Goal: Task Accomplishment & Management: Manage account settings

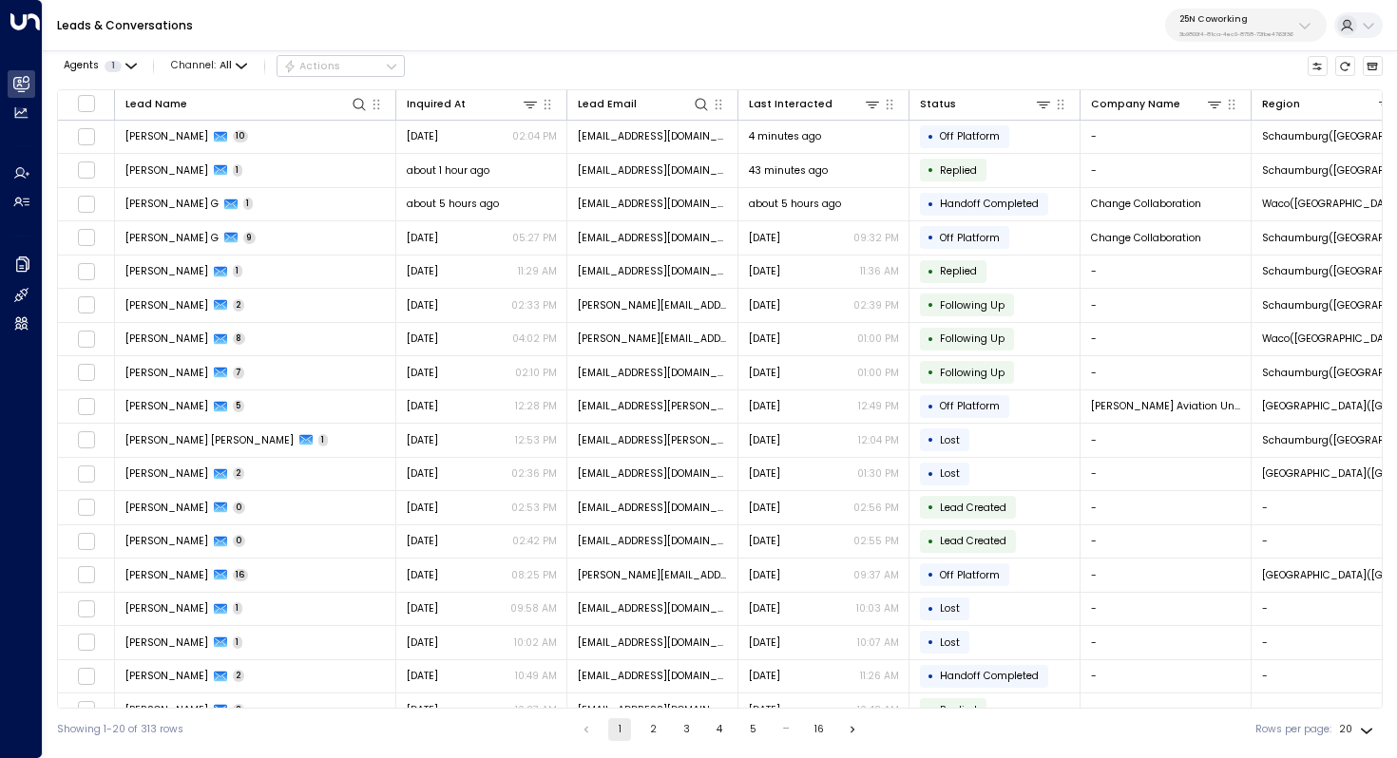
click at [1274, 22] on p "25N Coworking" at bounding box center [1236, 18] width 114 height 11
type input "****"
click at [1207, 129] on div "easyStorage ID: b4f09b35-6698-4786-bcde-ffeb9f535e2f" at bounding box center [1271, 129] width 196 height 29
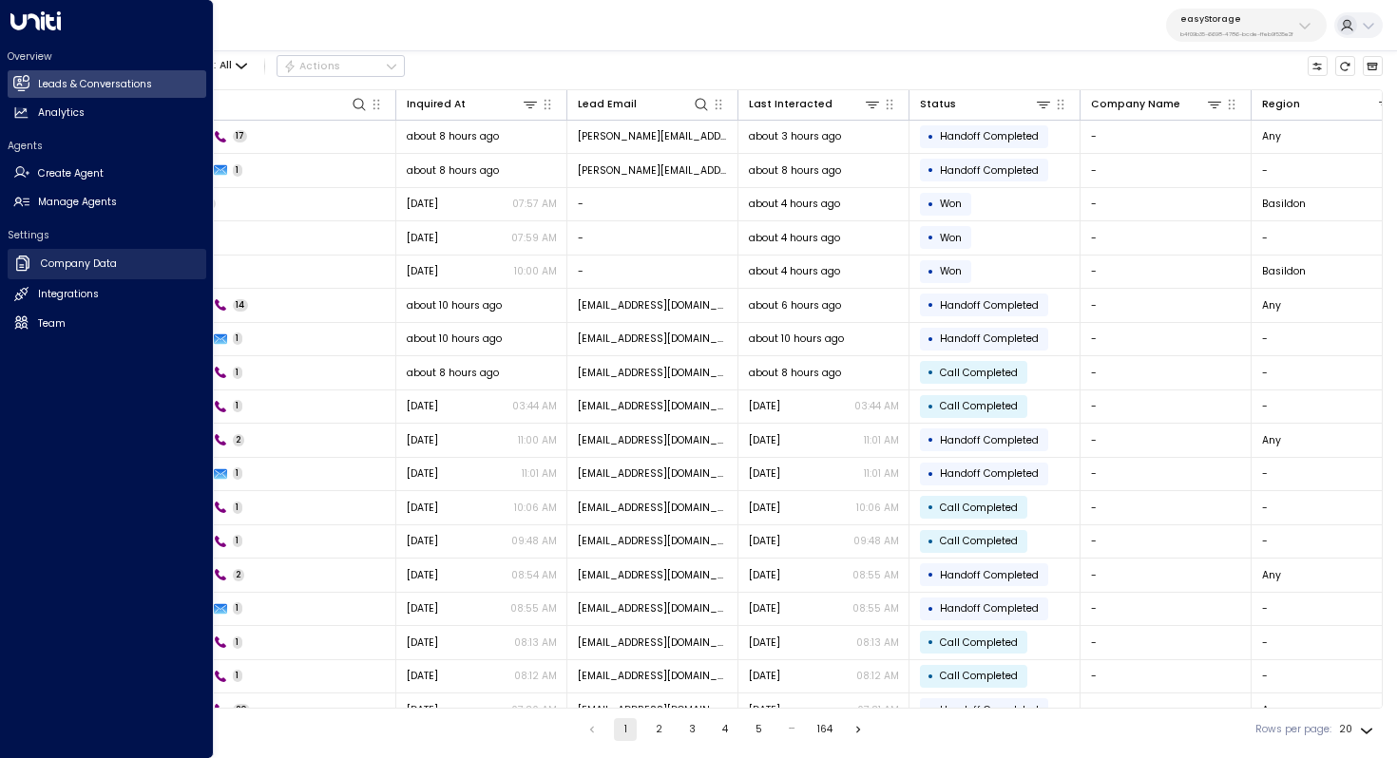
click at [130, 266] on link "Company Data Company Data" at bounding box center [107, 264] width 199 height 30
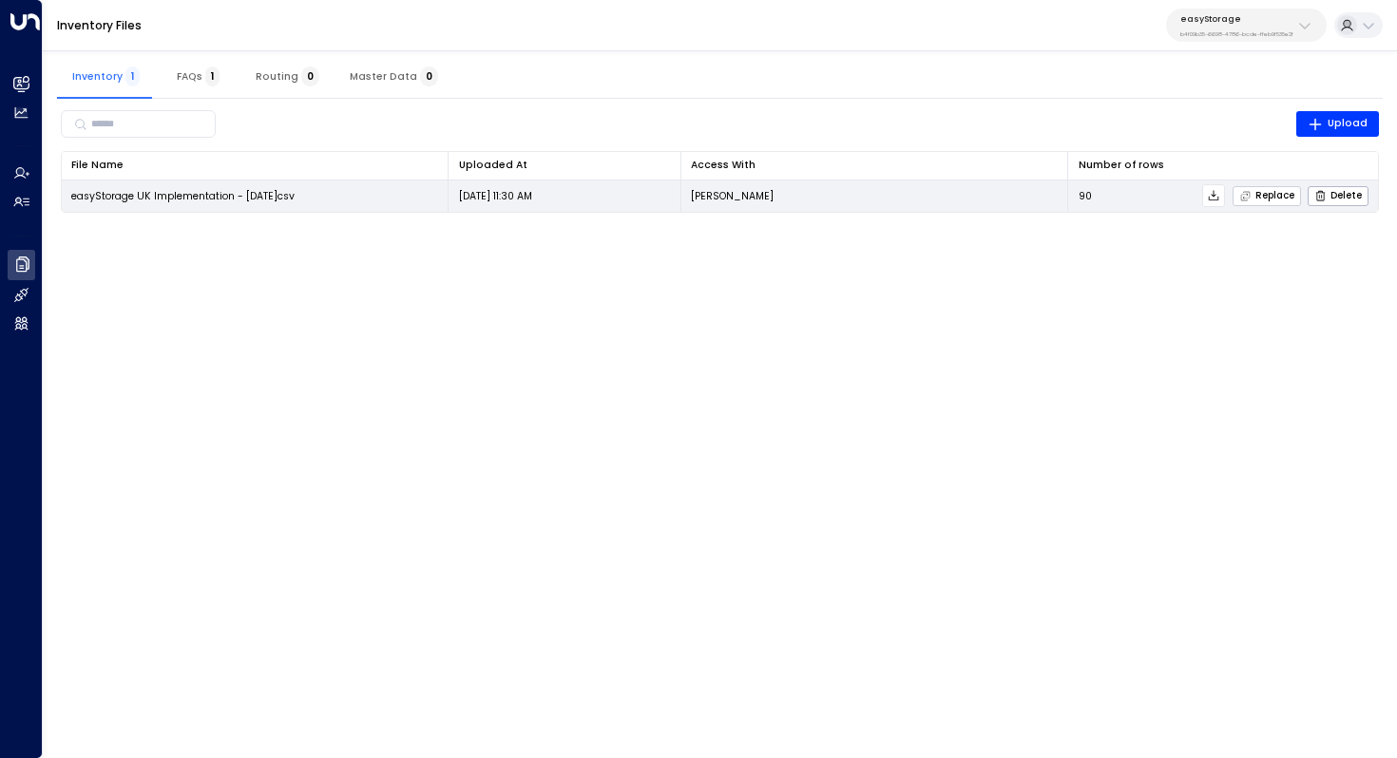
click at [1273, 200] on span "Replace" at bounding box center [1266, 196] width 55 height 12
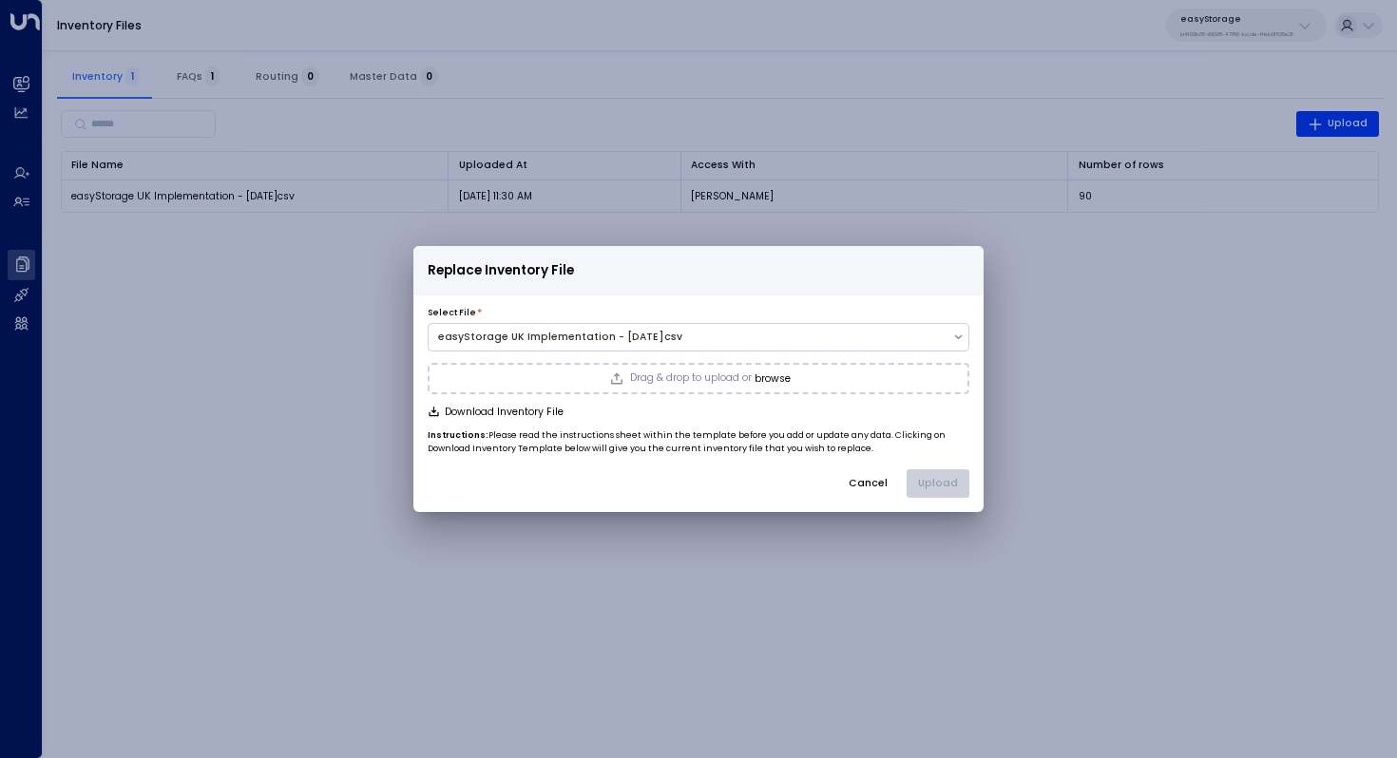
click at [771, 373] on button "browse" at bounding box center [773, 378] width 36 height 11
click at [929, 473] on button "Upload" at bounding box center [938, 483] width 63 height 29
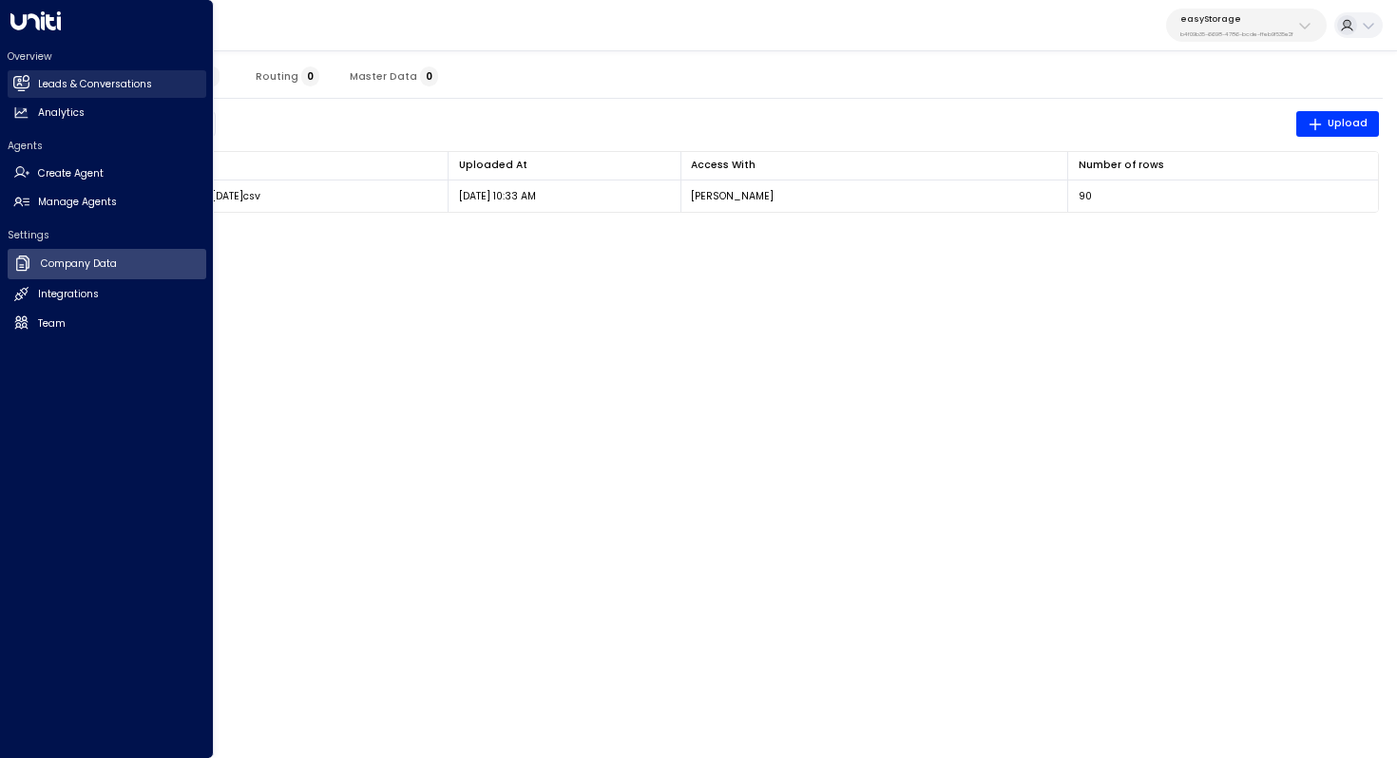
click at [46, 88] on h2 "Leads & Conversations" at bounding box center [95, 84] width 114 height 15
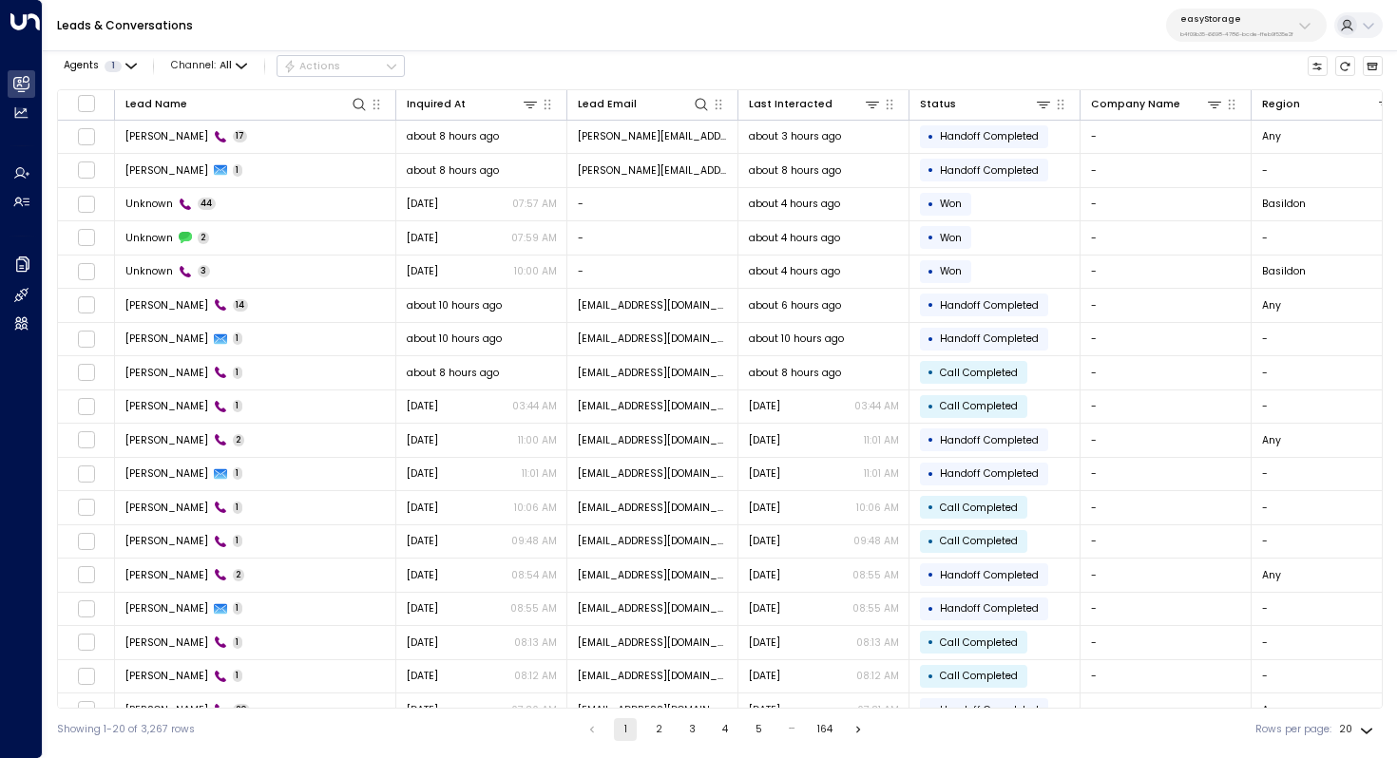
click at [1249, 16] on p "easyStorage" at bounding box center [1236, 18] width 113 height 11
type input "******"
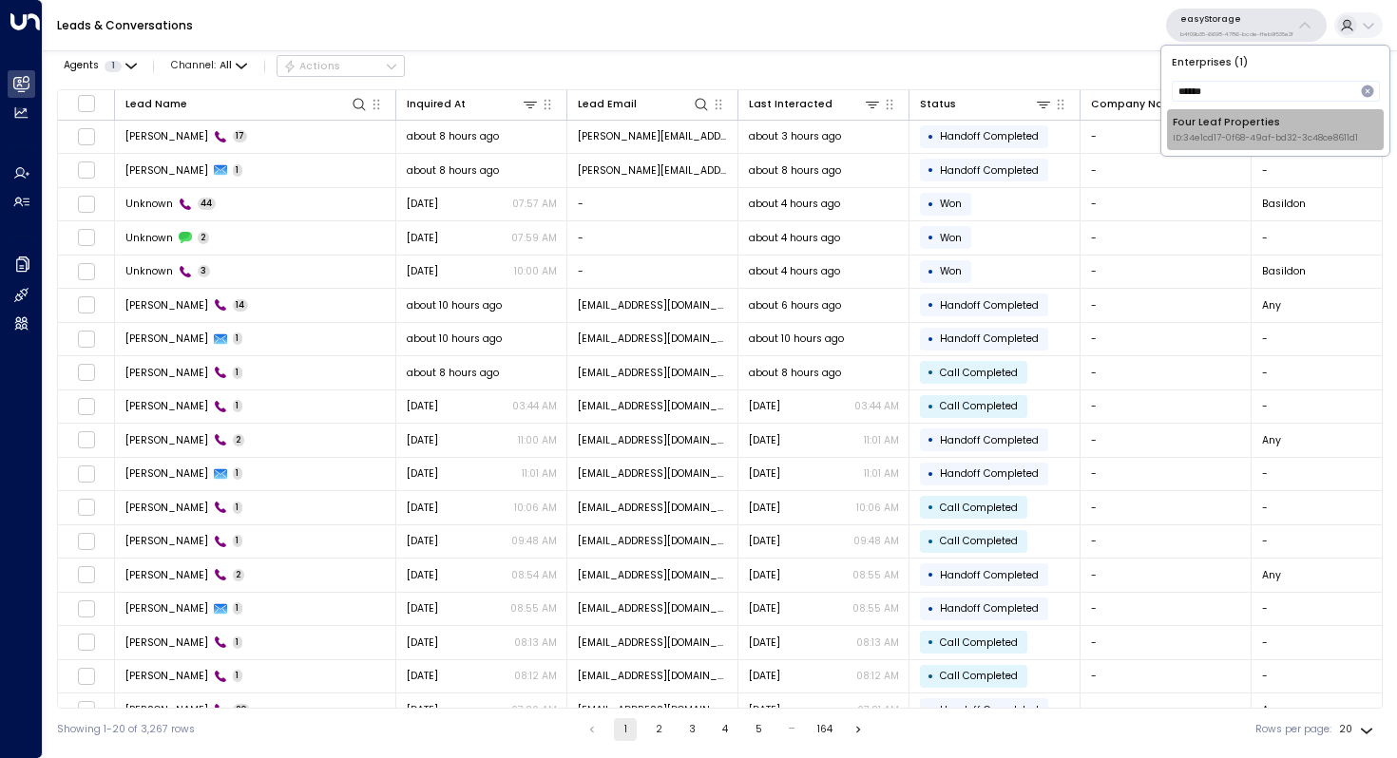
click at [1220, 143] on span "ID: 34e1cd17-0f68-49af-bd32-3c48ce8611d1" at bounding box center [1265, 138] width 185 height 13
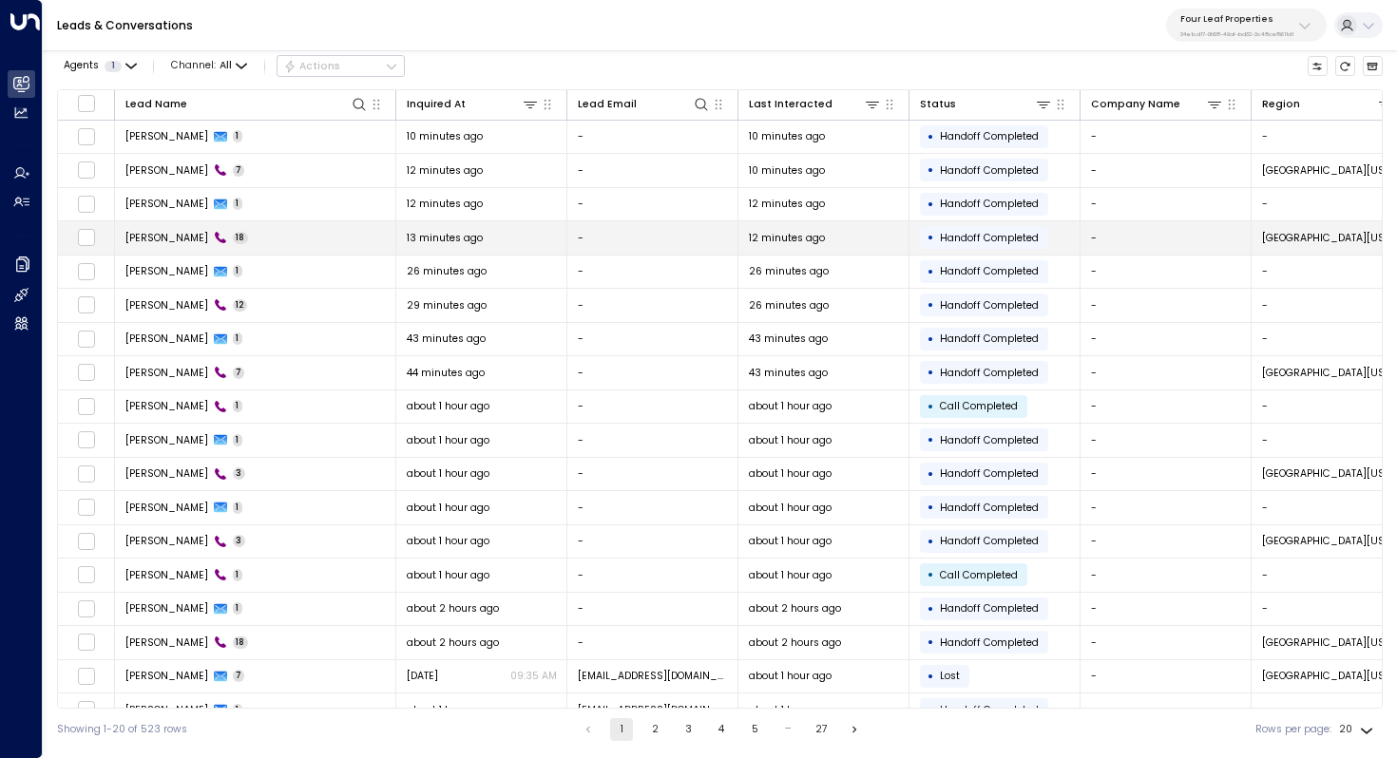
click at [278, 223] on td "Austin Miller 18" at bounding box center [255, 237] width 281 height 33
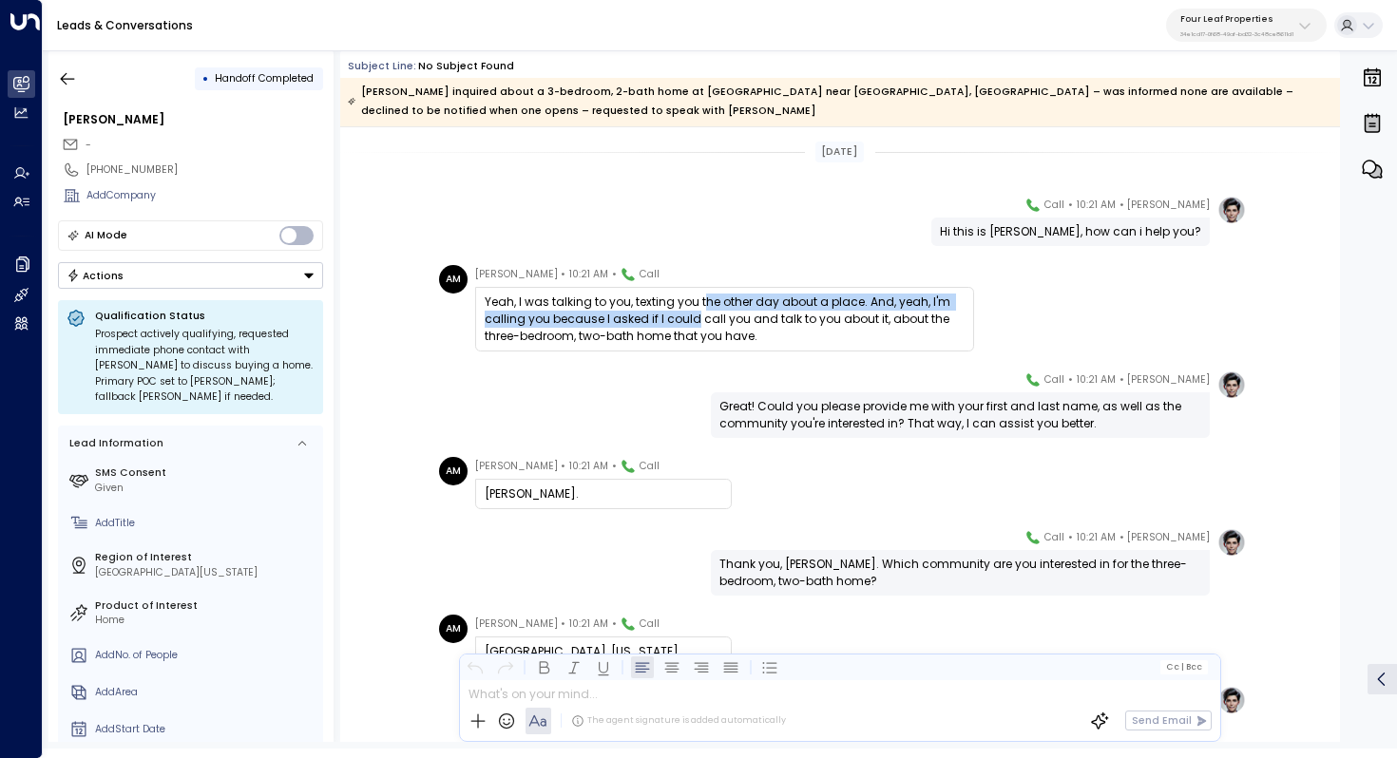
drag, startPoint x: 699, startPoint y: 303, endPoint x: 690, endPoint y: 325, distance: 23.8
click at [690, 325] on div "Yeah, I was talking to you, texting you the other day about a place. And, yeah,…" at bounding box center [725, 319] width 480 height 51
click at [727, 309] on div "Yeah, I was talking to you, texting you the other day about a place. And, yeah,…" at bounding box center [725, 319] width 480 height 51
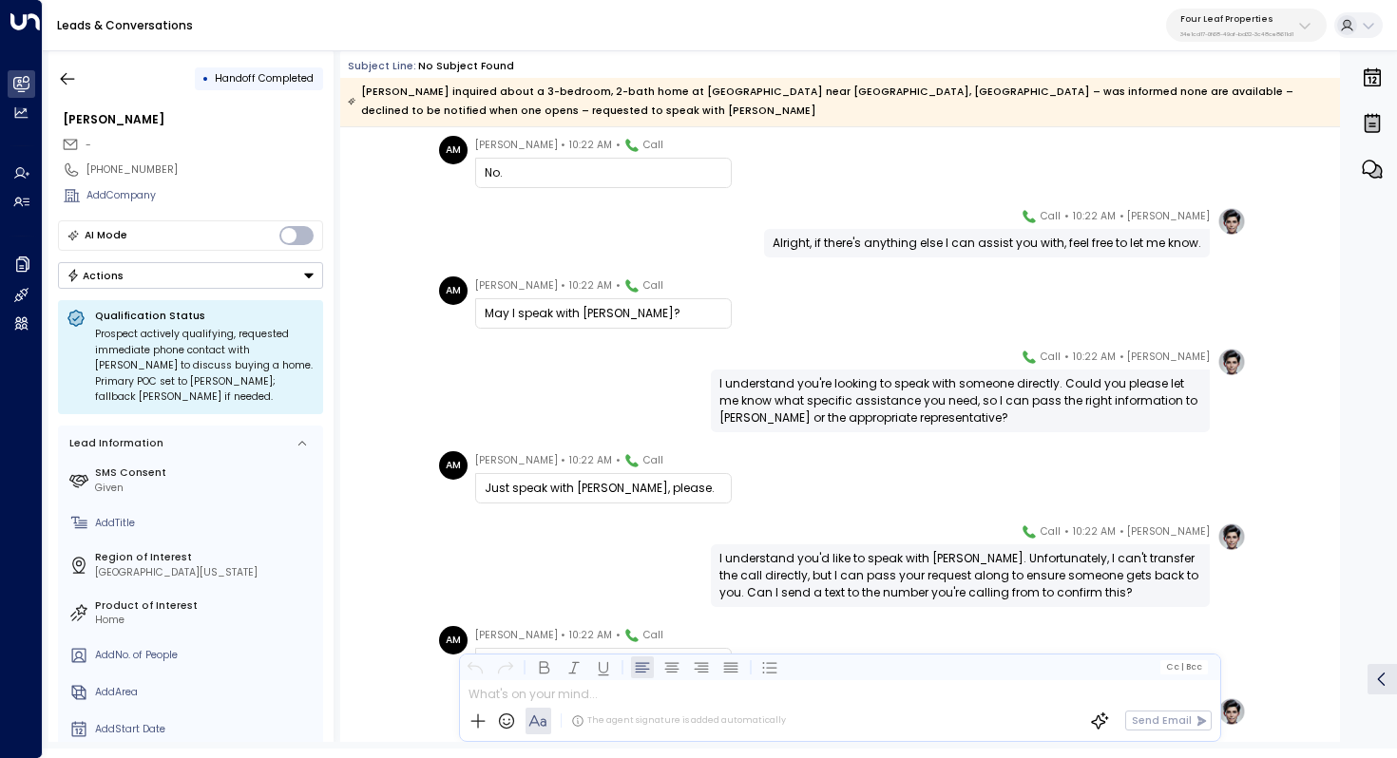
scroll to position [780, 0]
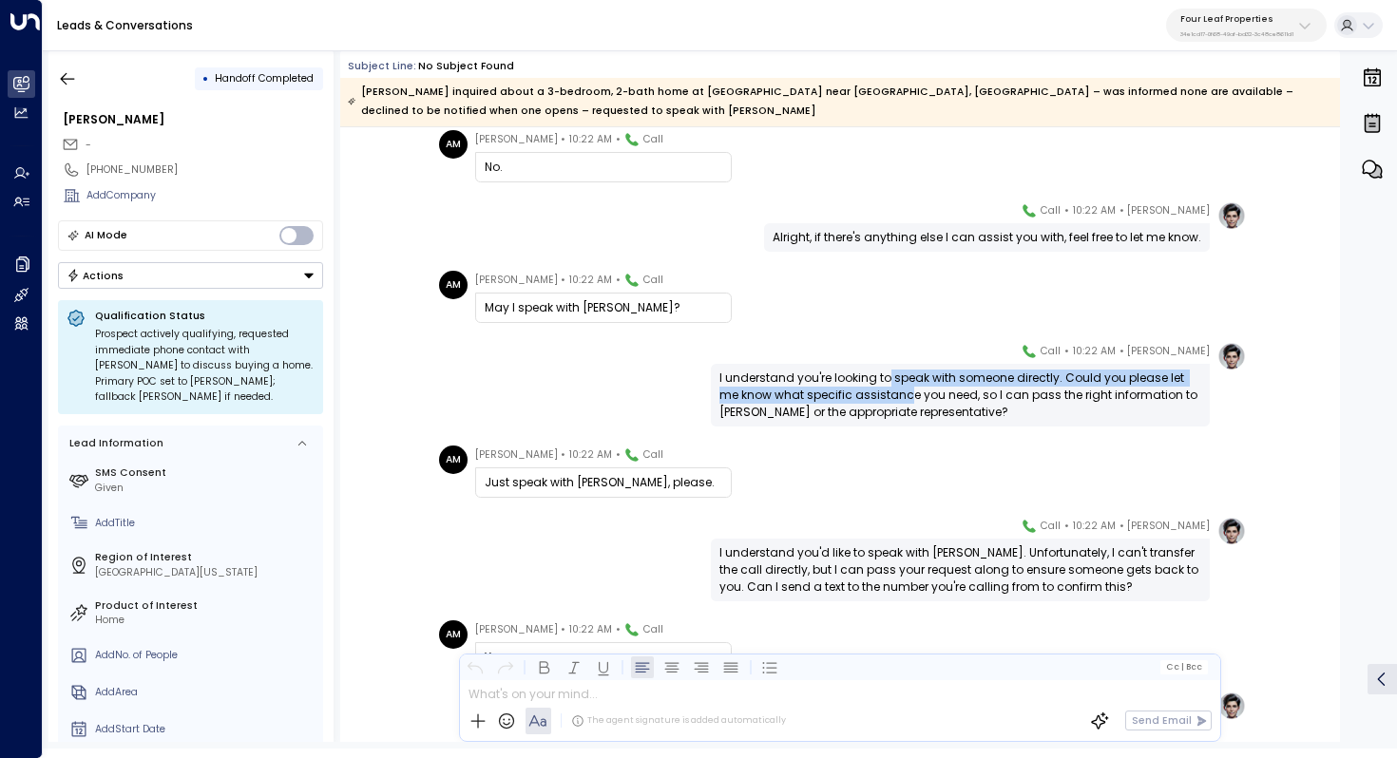
click at [887, 388] on div "I understand you're looking to speak with someone directly. Could you please le…" at bounding box center [960, 395] width 482 height 51
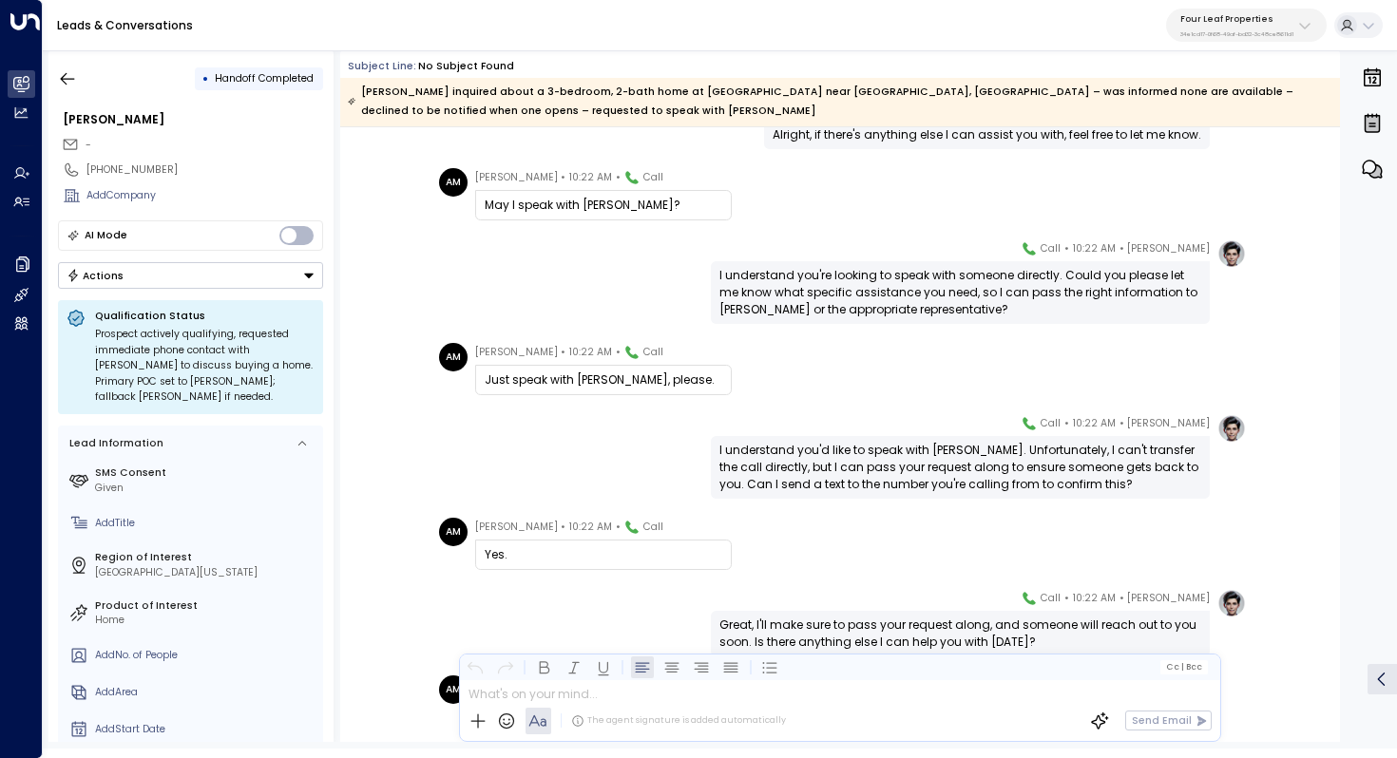
scroll to position [907, 0]
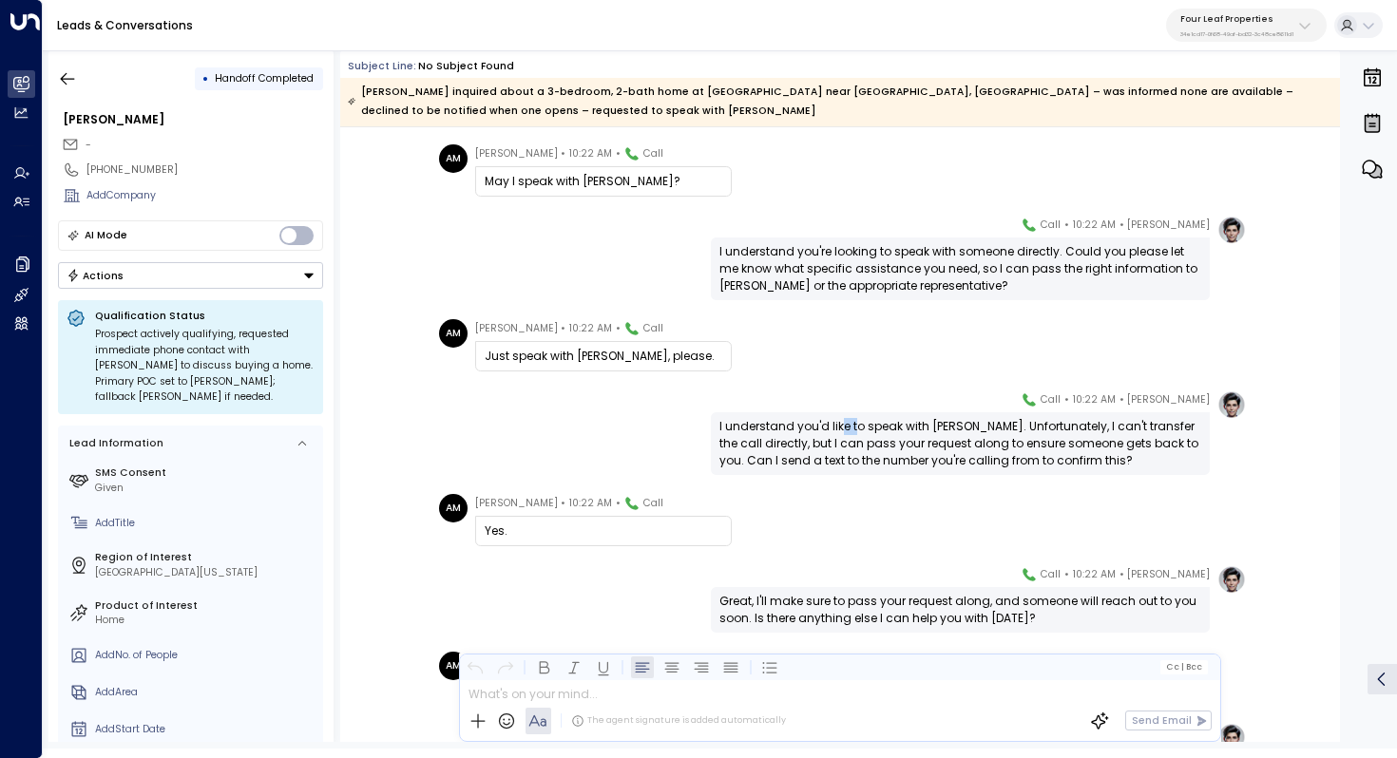
drag, startPoint x: 840, startPoint y: 428, endPoint x: 852, endPoint y: 428, distance: 12.4
click at [852, 428] on div "I understand you'd like to speak with Kelly. Unfortunately, I can't transfer th…" at bounding box center [960, 443] width 482 height 51
drag, startPoint x: 894, startPoint y: 428, endPoint x: 894, endPoint y: 443, distance: 15.2
click at [894, 443] on div "I understand you'd like to speak with Kelly. Unfortunately, I can't transfer th…" at bounding box center [960, 443] width 482 height 51
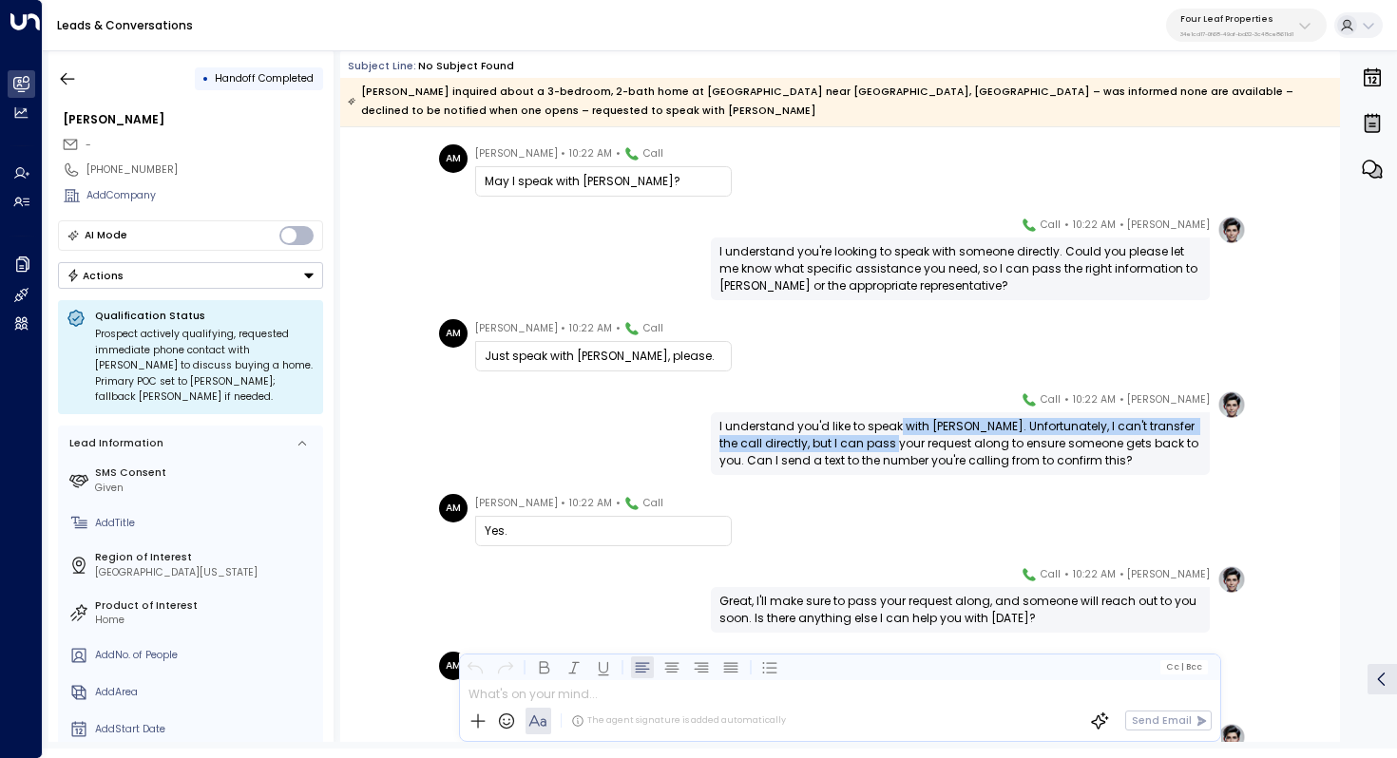
click at [894, 443] on div "I understand you'd like to speak with Kelly. Unfortunately, I can't transfer th…" at bounding box center [960, 443] width 482 height 51
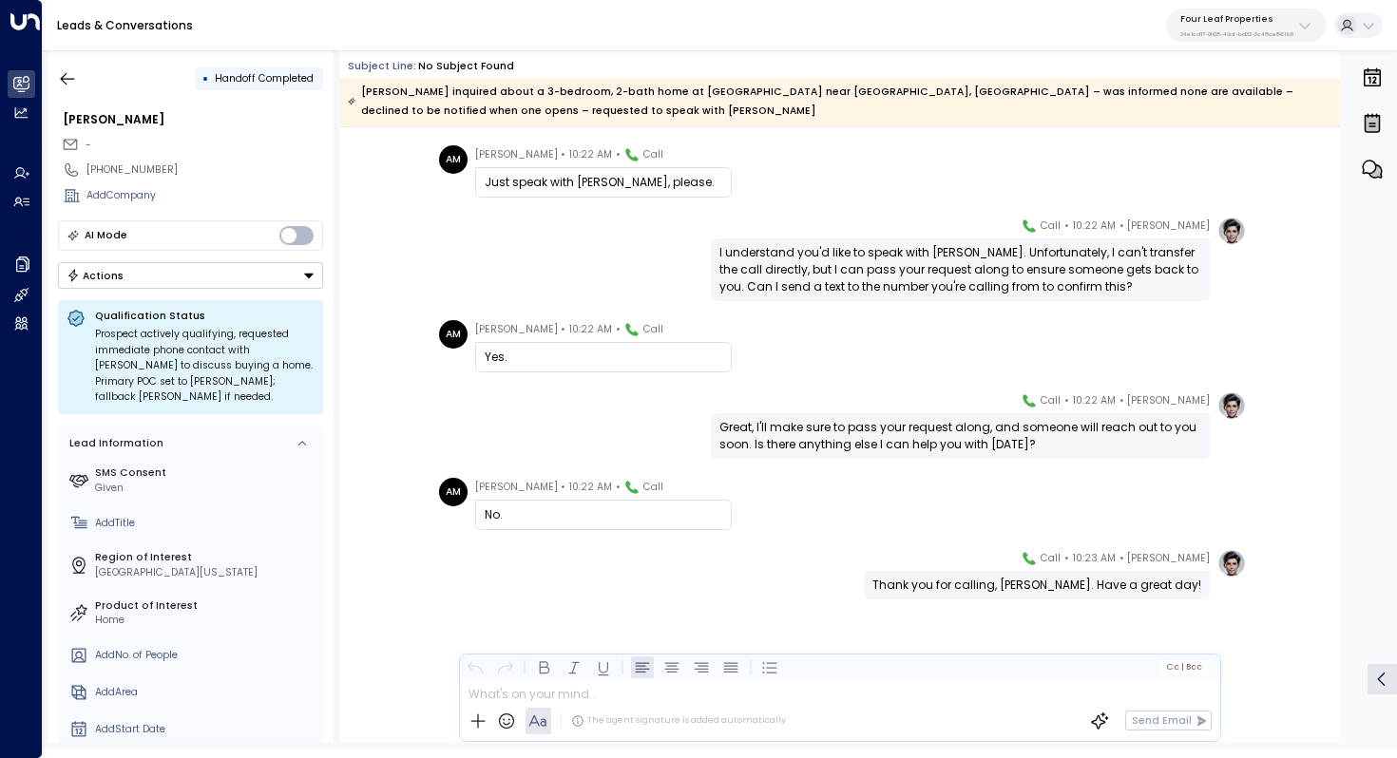
scroll to position [1081, 0]
click at [935, 434] on div "Great, I'll make sure to pass your request along, and someone will reach out to…" at bounding box center [960, 436] width 482 height 34
click at [67, 63] on button "button" at bounding box center [67, 79] width 34 height 34
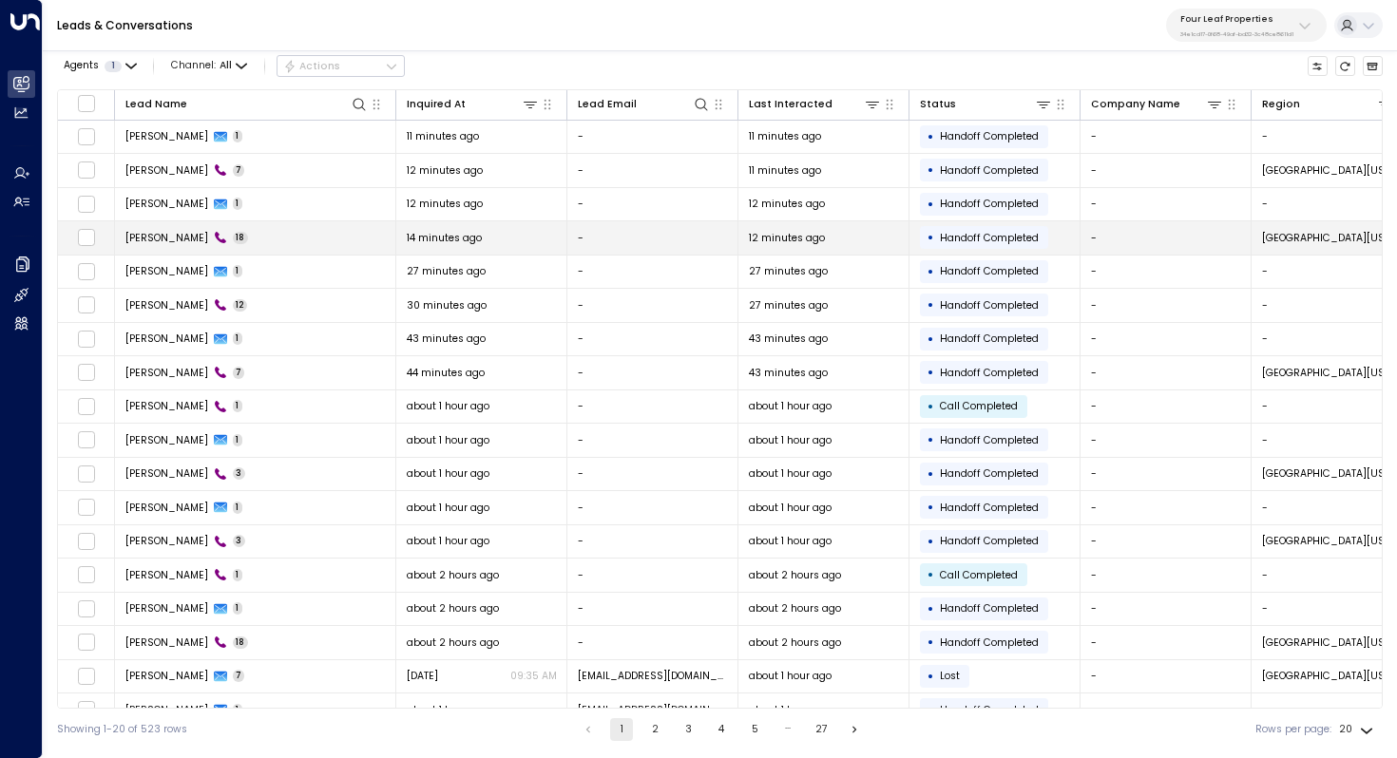
click at [255, 234] on td "Austin Miller 18" at bounding box center [255, 237] width 281 height 33
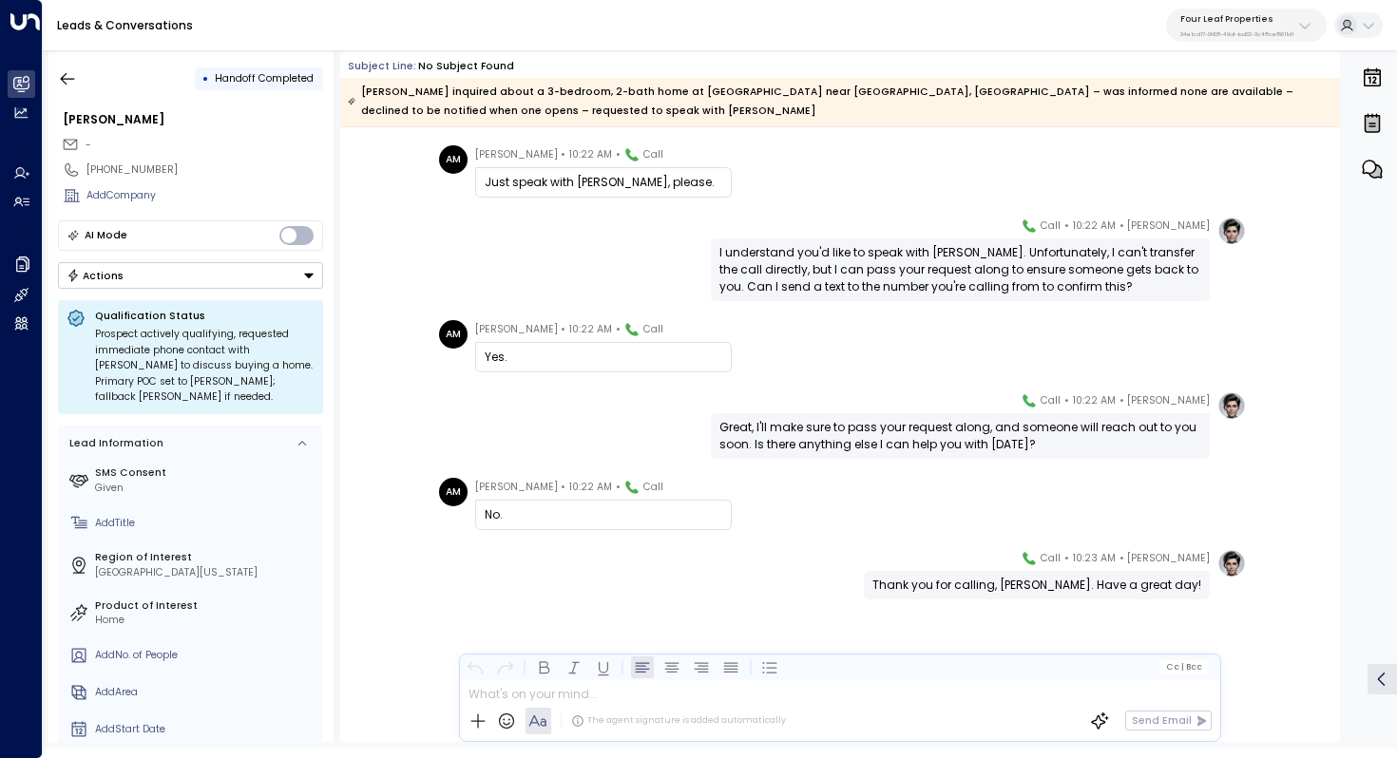
scroll to position [1081, 0]
click at [72, 80] on icon "button" at bounding box center [67, 78] width 19 height 19
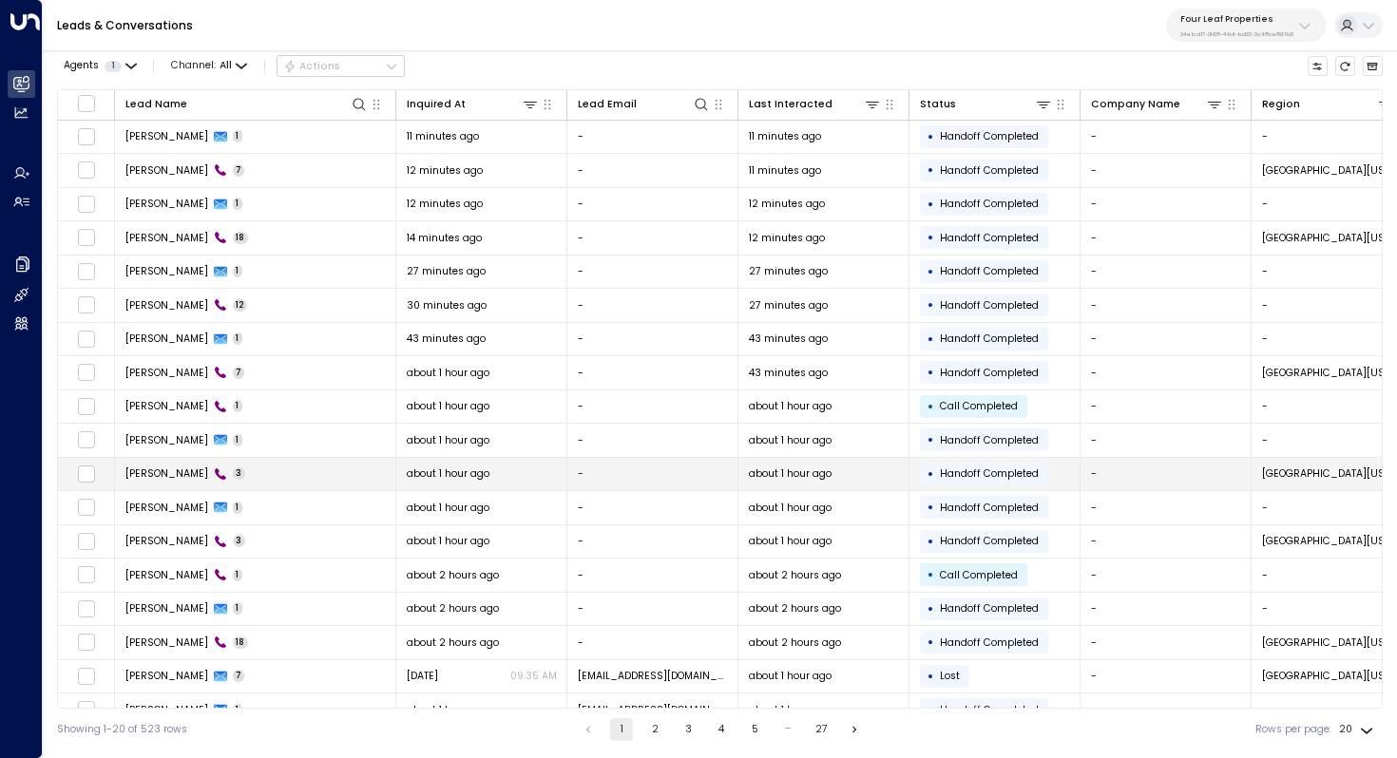
scroll to position [44, 0]
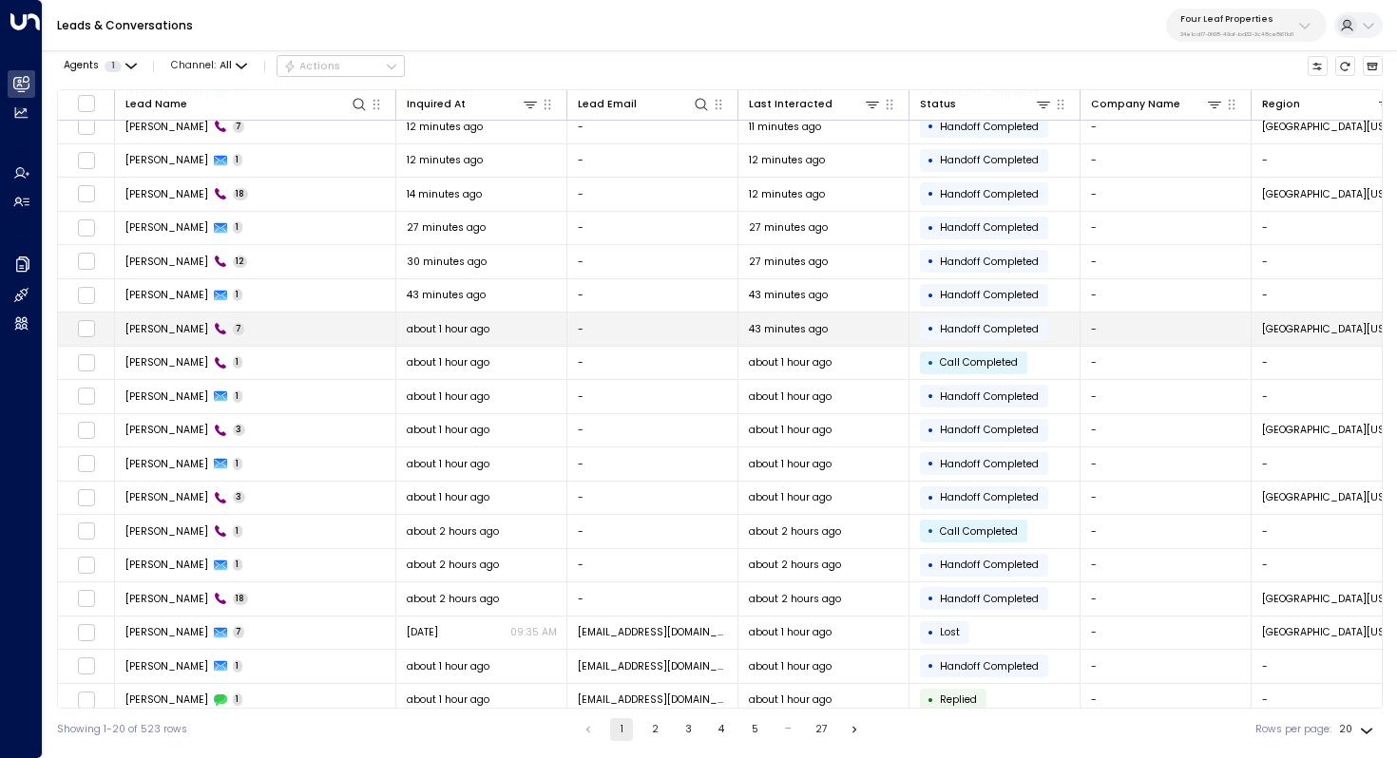
click at [275, 336] on td "Corey Henderson 7" at bounding box center [255, 329] width 281 height 33
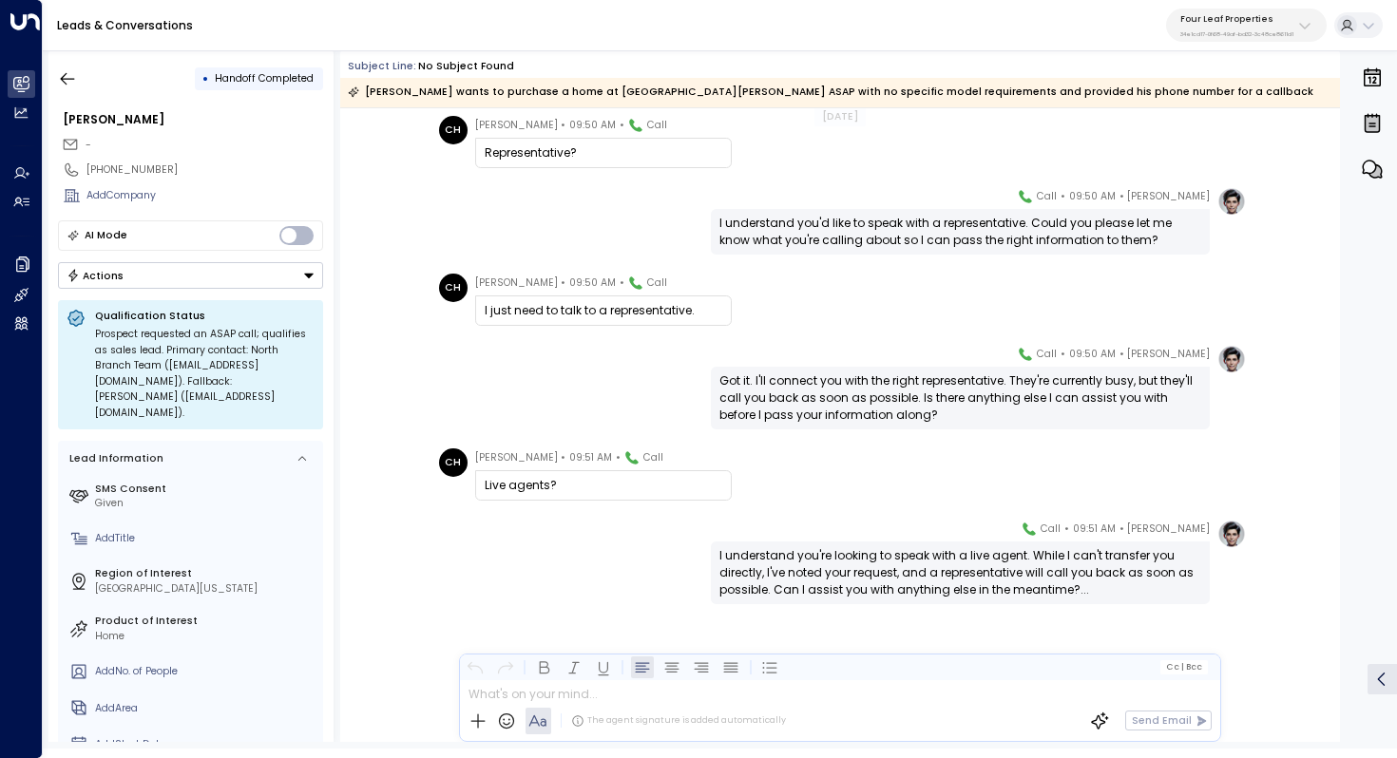
scroll to position [135, 0]
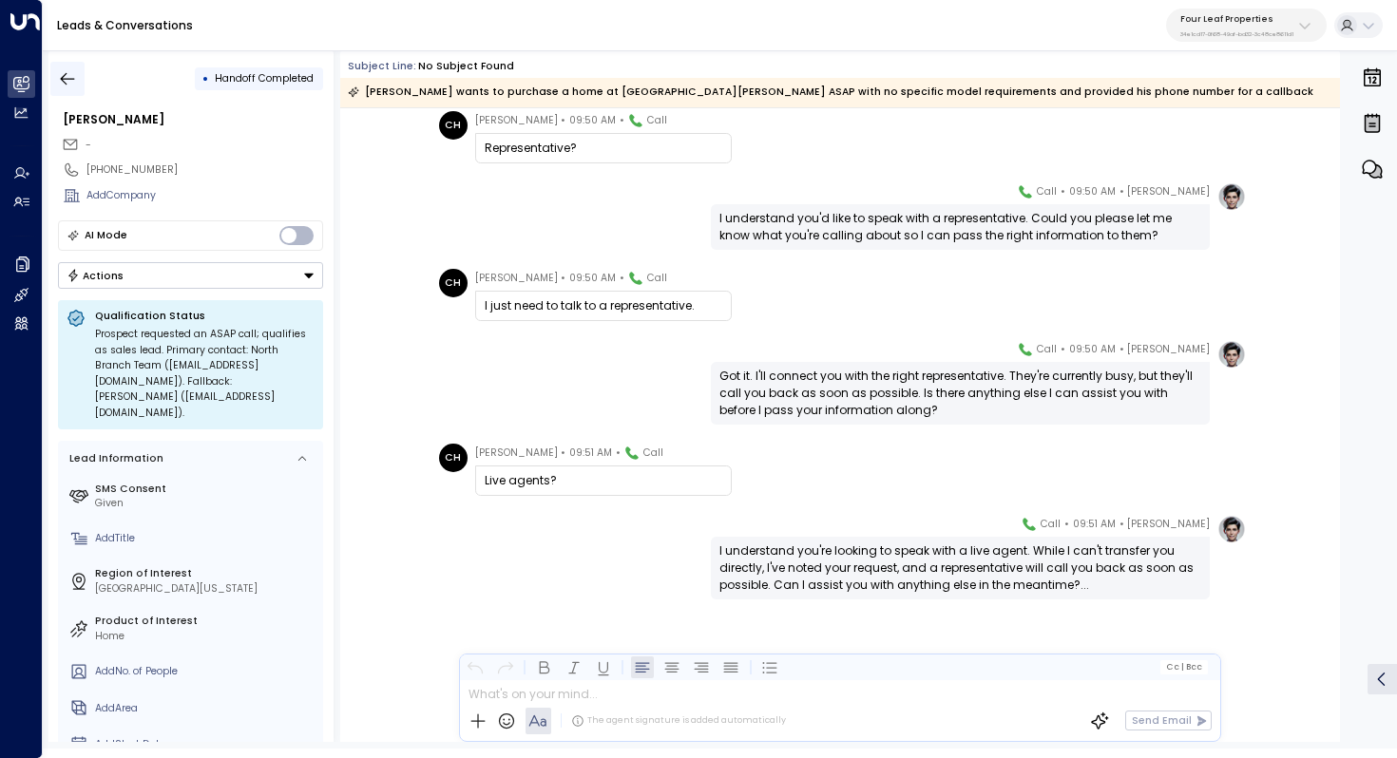
click at [68, 72] on icon "button" at bounding box center [67, 78] width 19 height 19
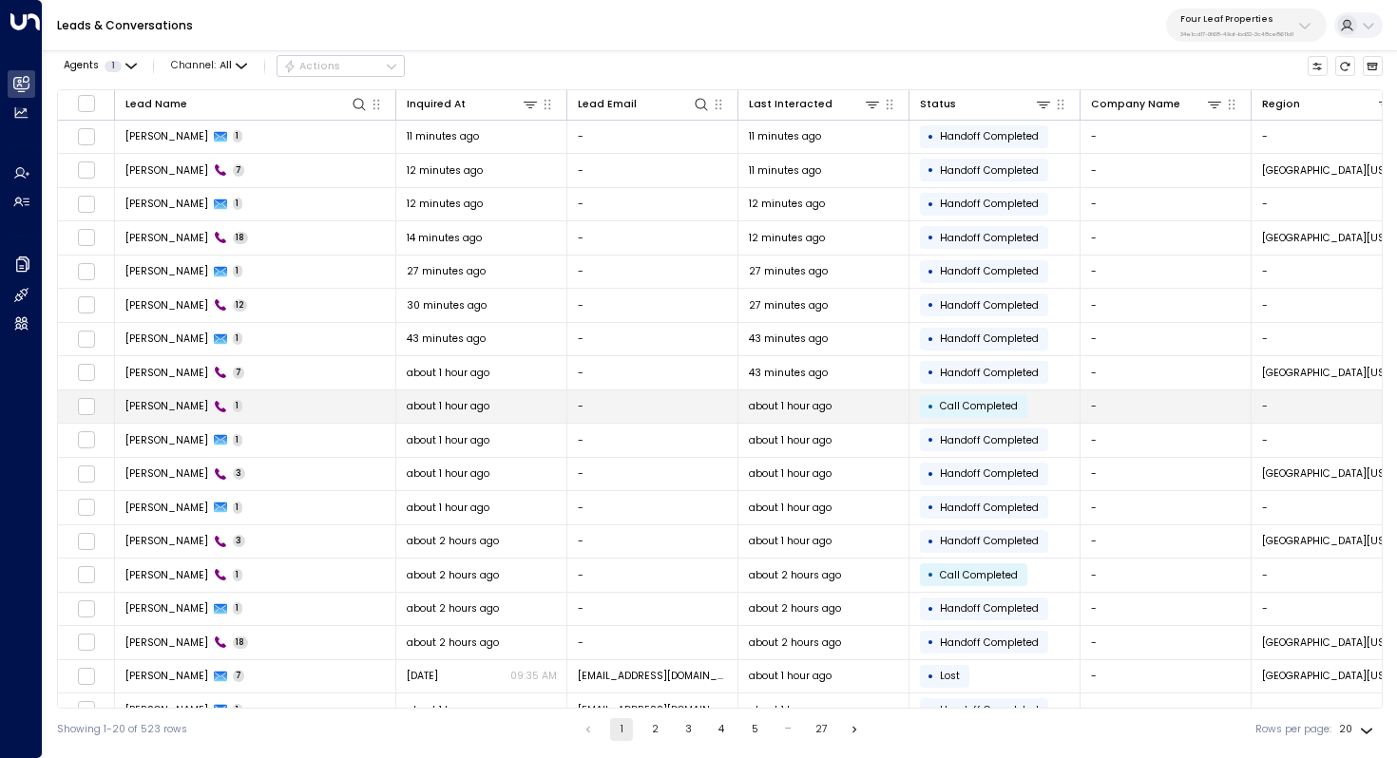
scroll to position [91, 0]
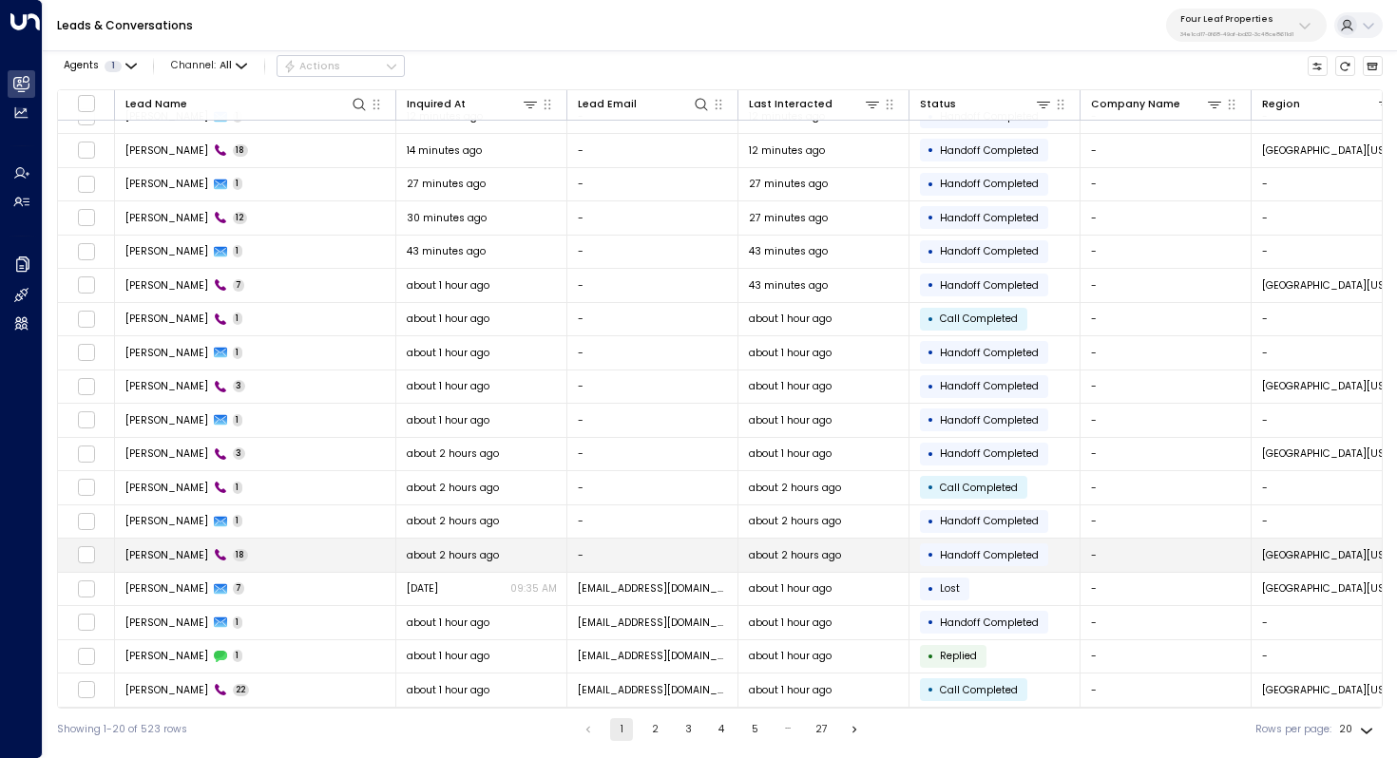
click at [304, 557] on td "Corey Henderson 18" at bounding box center [255, 555] width 281 height 33
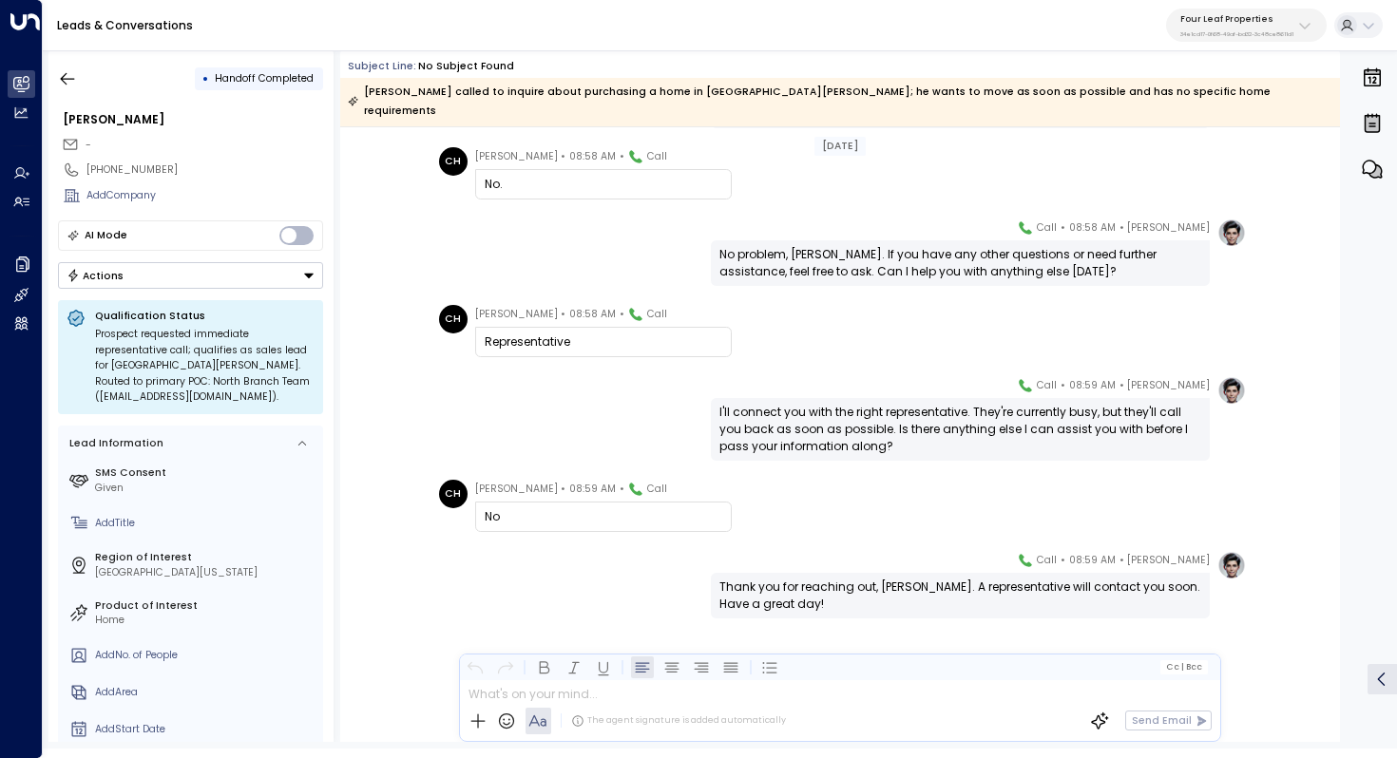
scroll to position [1215, 0]
click at [64, 81] on icon "button" at bounding box center [68, 78] width 14 height 12
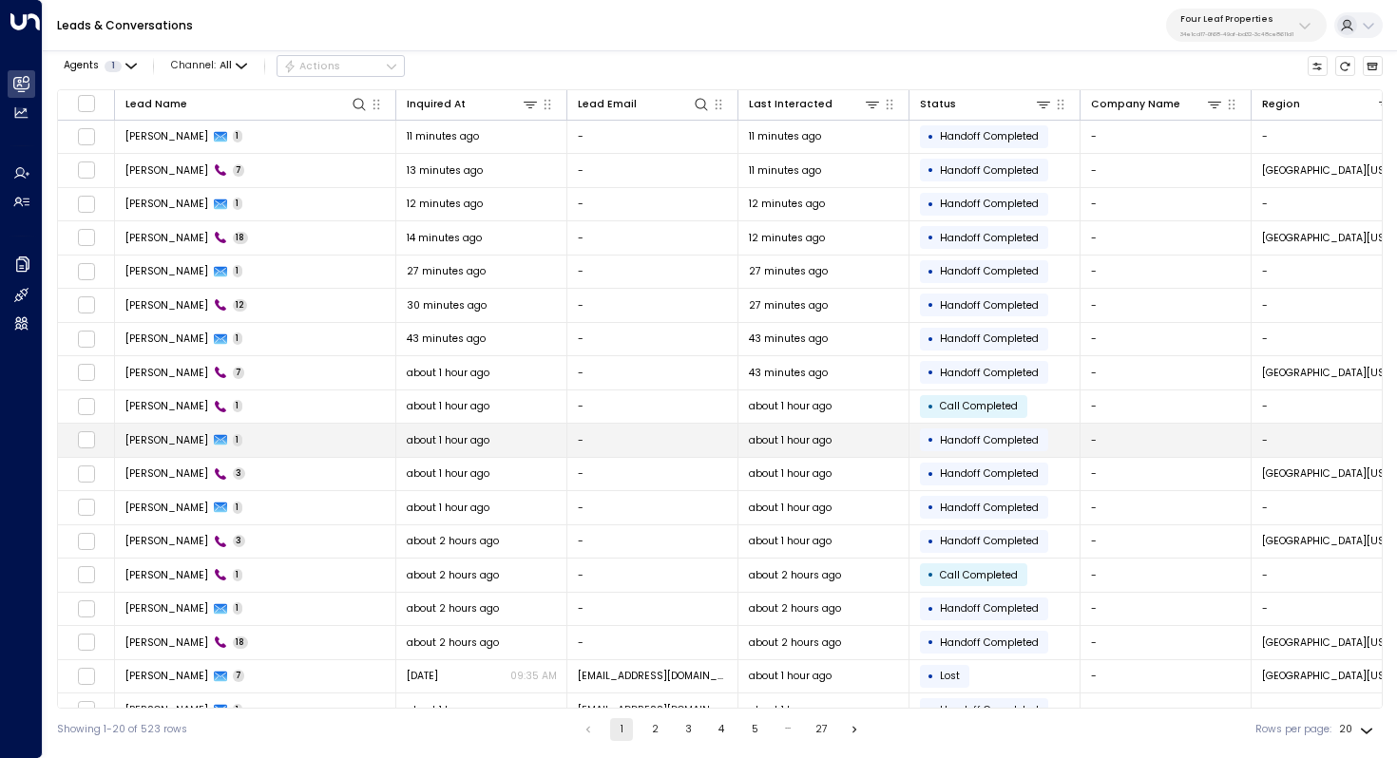
scroll to position [91, 0]
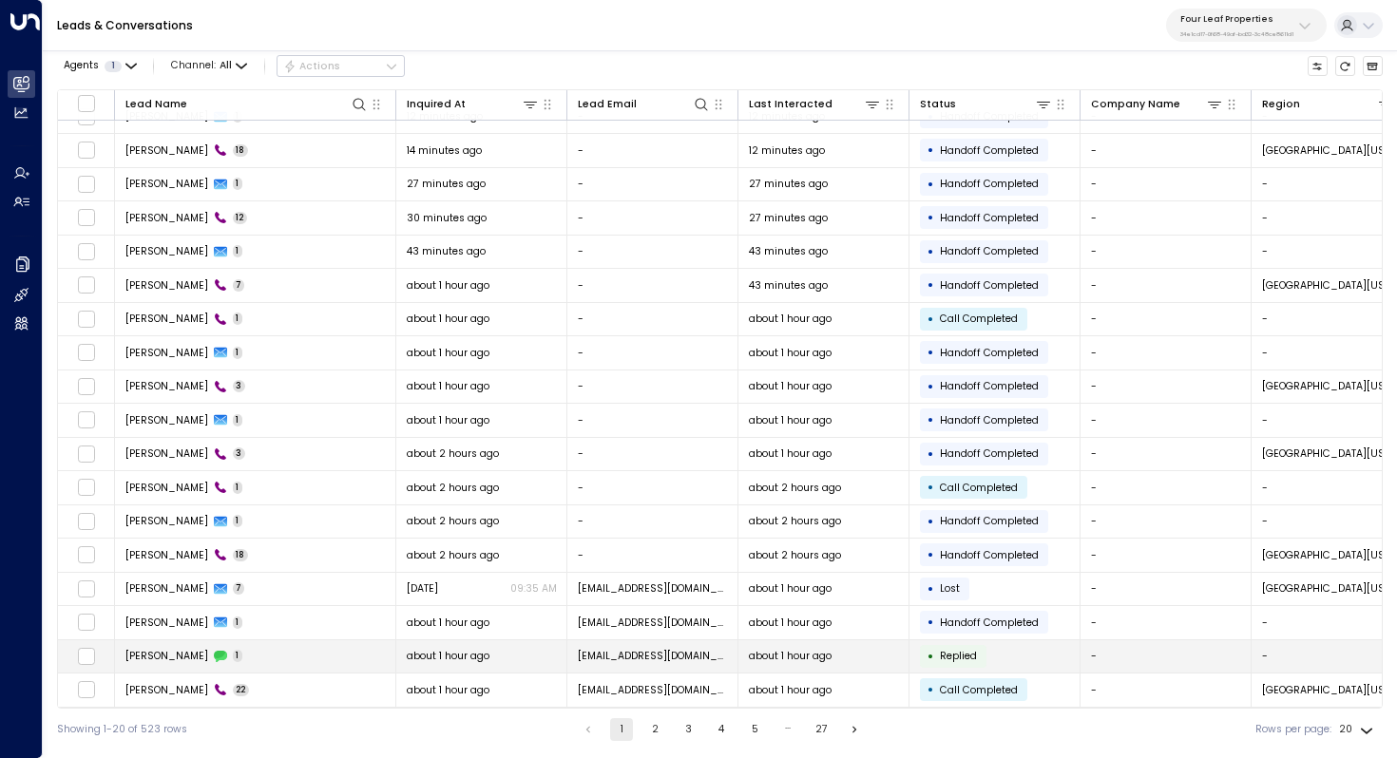
click at [254, 644] on td "Larry Wiley 1" at bounding box center [255, 657] width 281 height 33
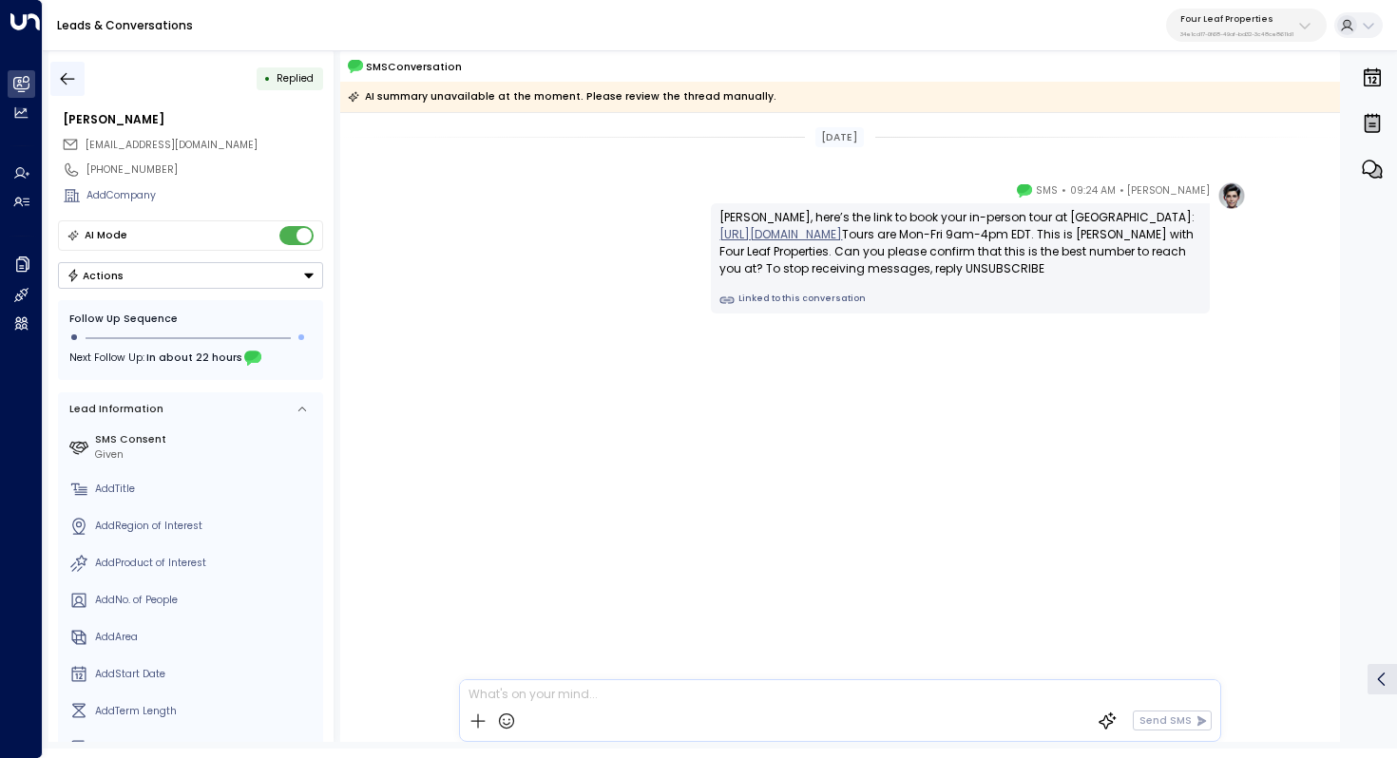
click at [76, 70] on icon "button" at bounding box center [67, 78] width 19 height 19
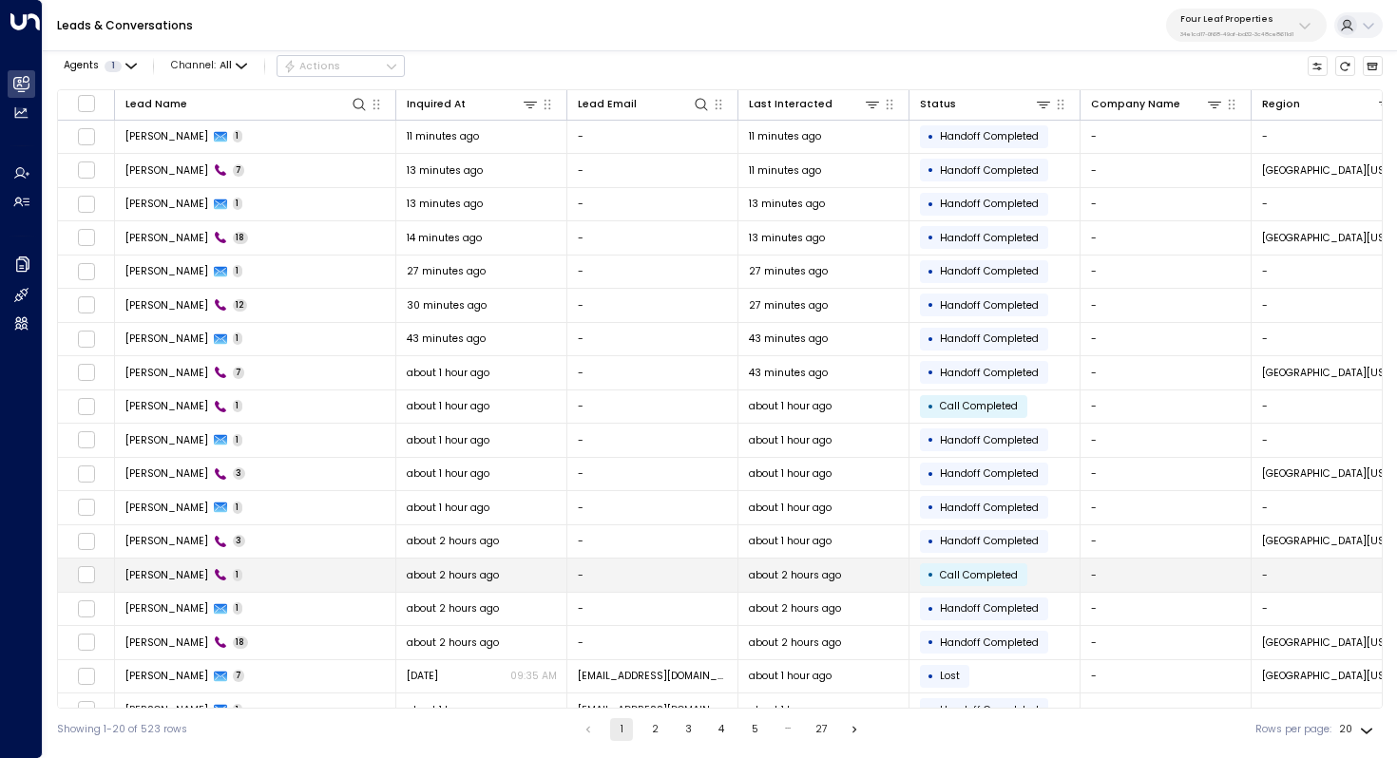
scroll to position [91, 0]
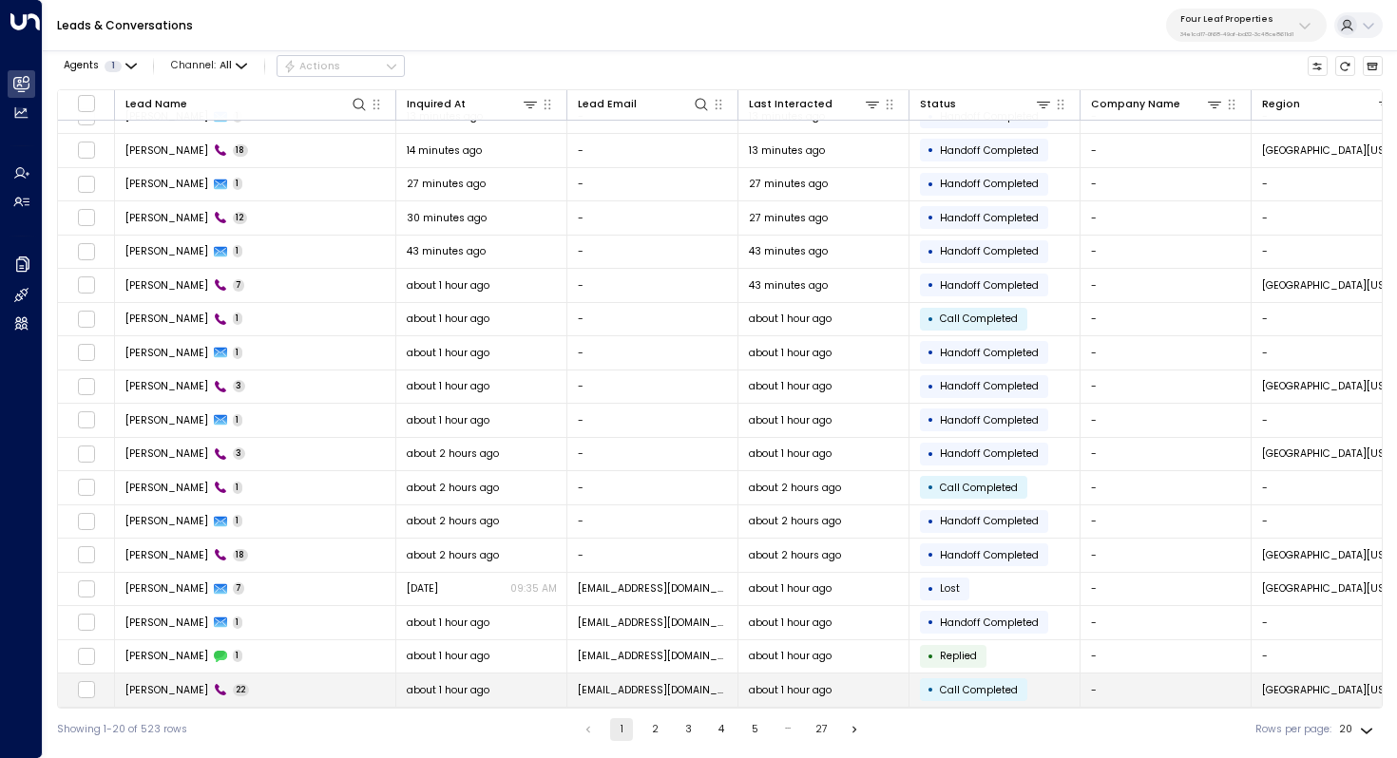
click at [322, 680] on td "Larry Wiley 22" at bounding box center [255, 690] width 281 height 33
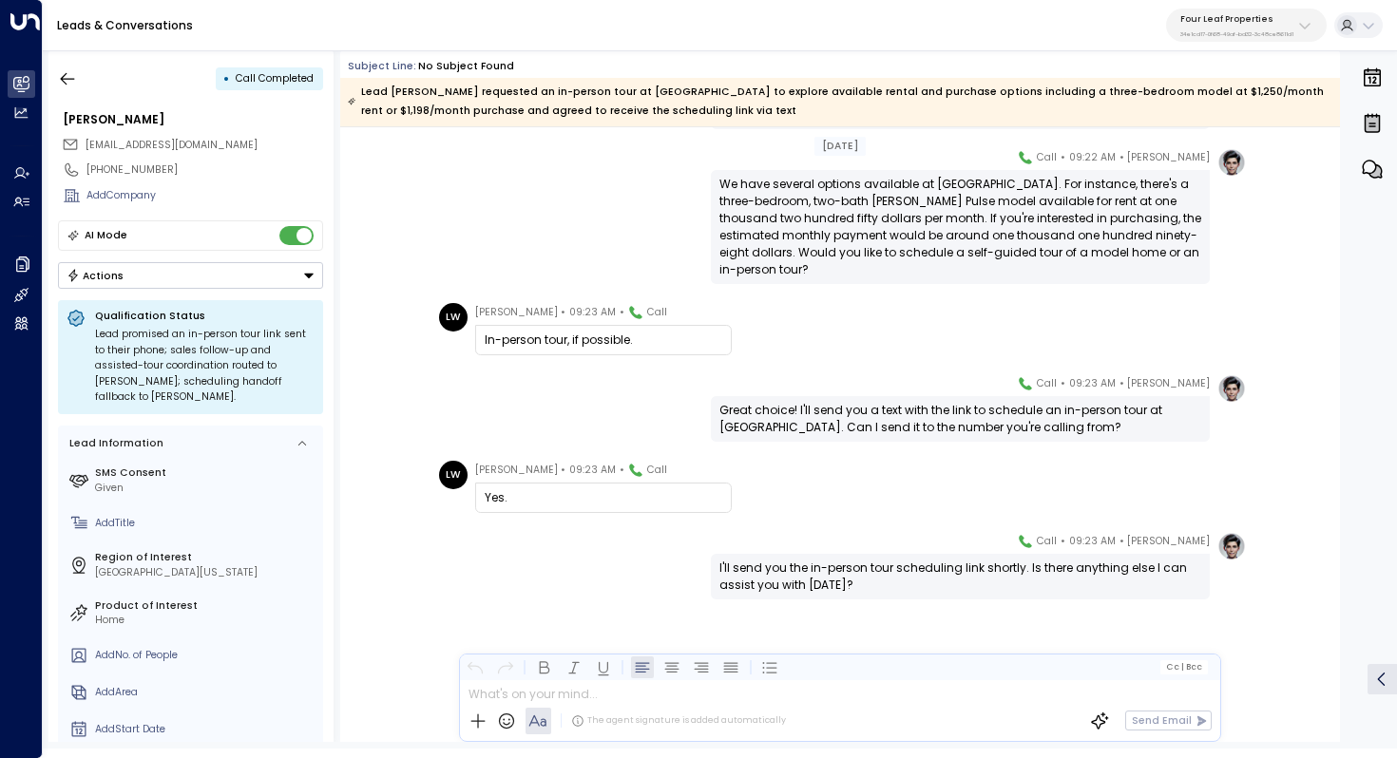
scroll to position [1310, 0]
click at [68, 78] on icon "button" at bounding box center [68, 78] width 14 height 12
